Goal: Complete application form

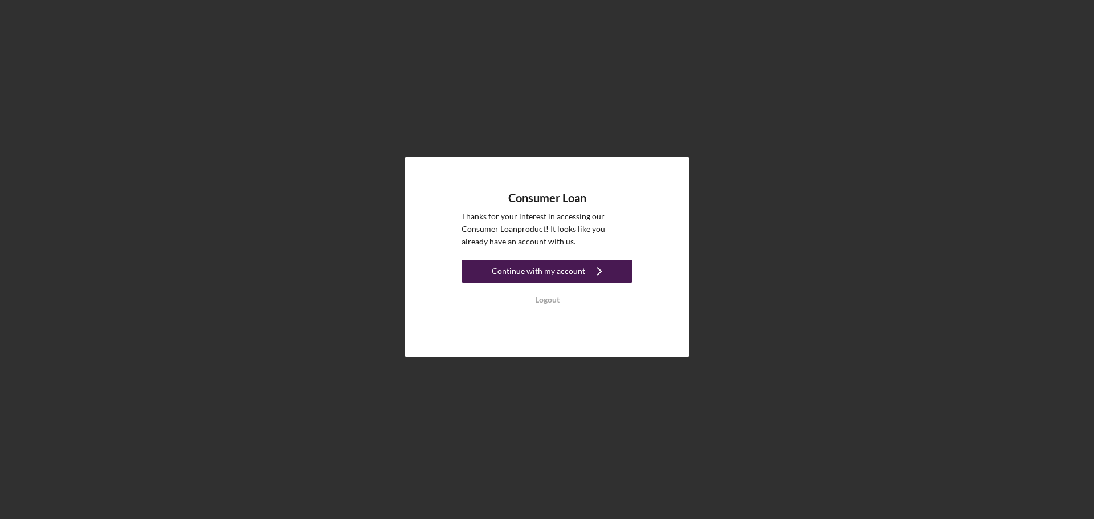
click at [589, 267] on icon "Icon/Navigate" at bounding box center [599, 271] width 28 height 28
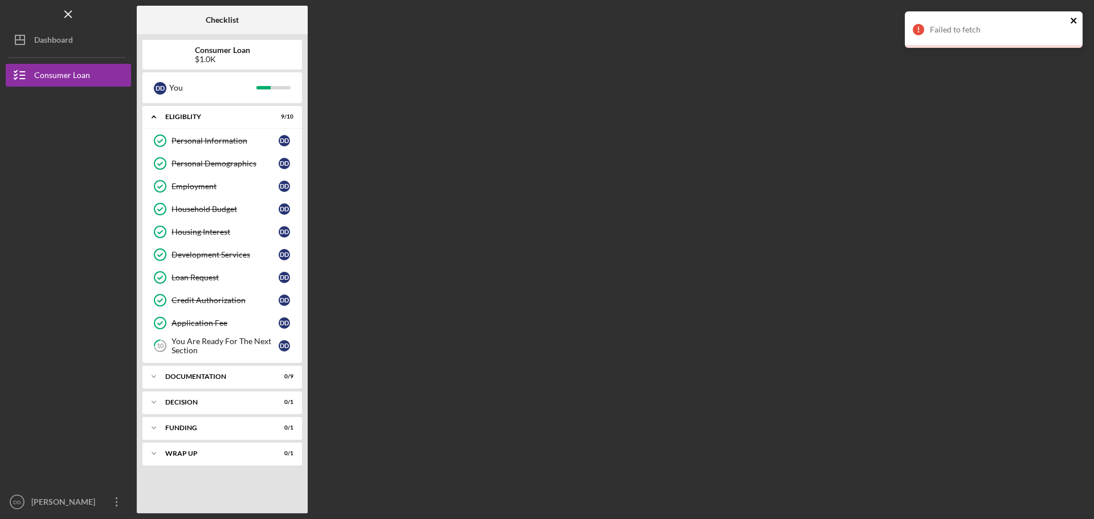
click at [1072, 21] on icon "close" at bounding box center [1074, 20] width 8 height 9
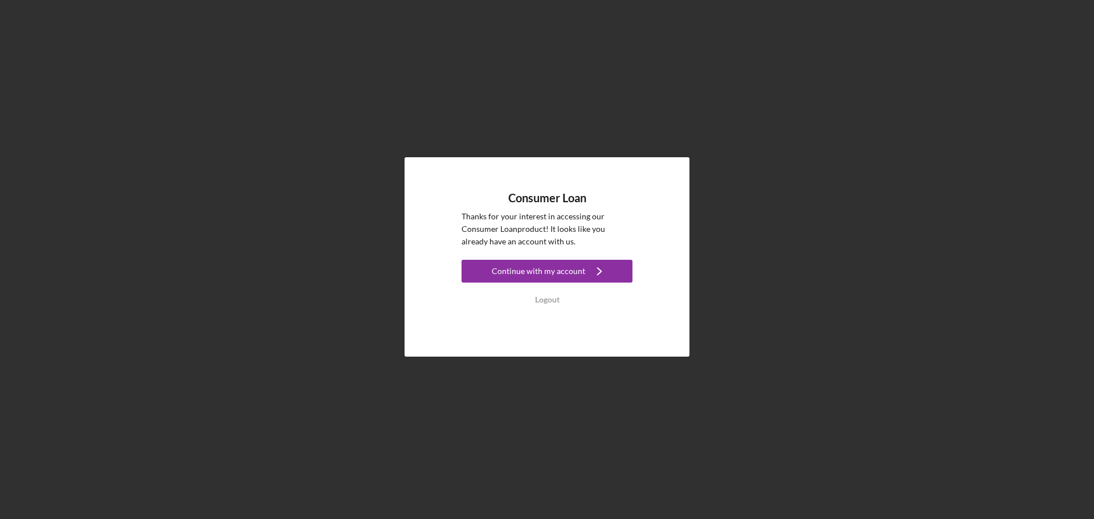
click at [566, 283] on link "Continue with my account Icon/Navigate" at bounding box center [546, 273] width 171 height 26
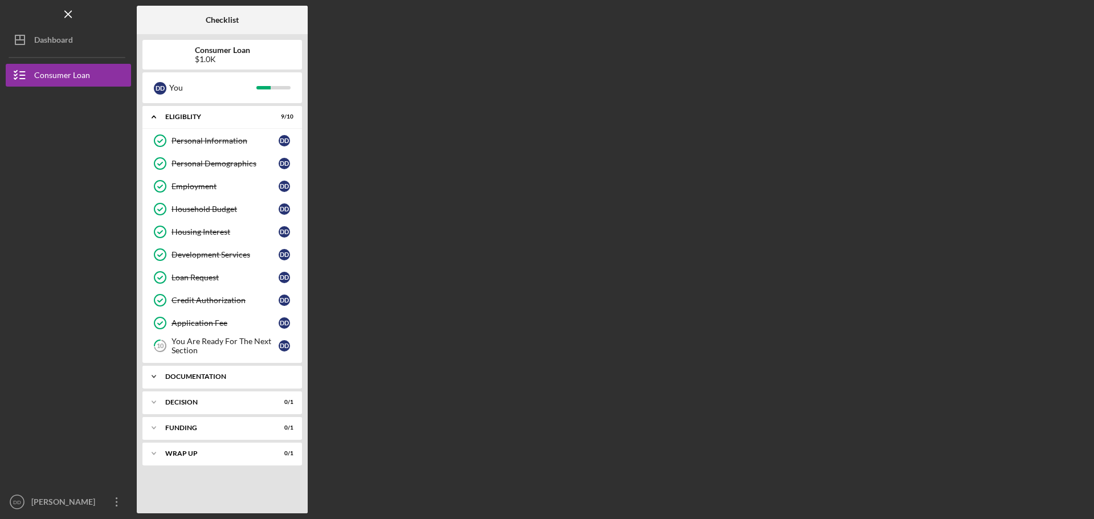
click at [202, 376] on div "Documentation" at bounding box center [226, 376] width 122 height 7
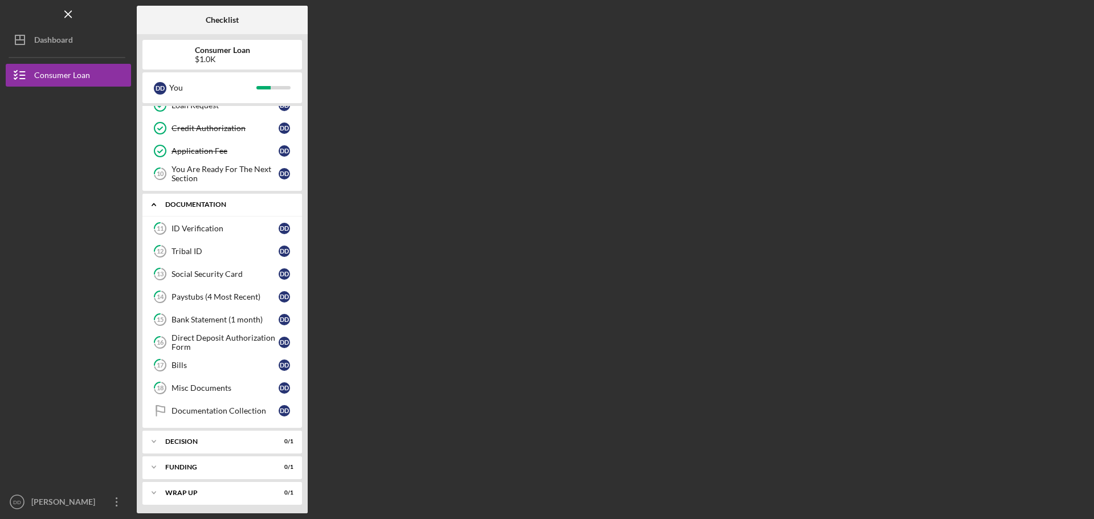
scroll to position [175, 0]
